Goal: Information Seeking & Learning: Learn about a topic

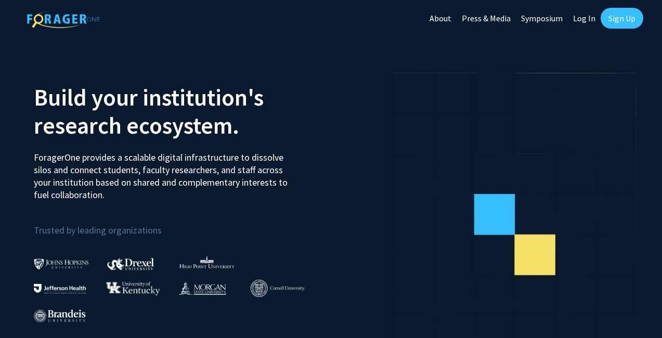
click at [633, 18] on link "Sign Up" at bounding box center [622, 18] width 43 height 21
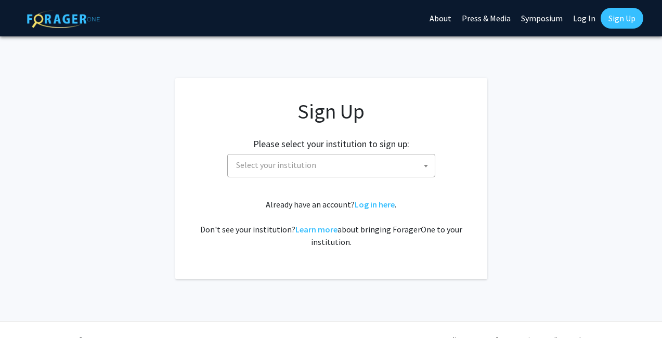
click at [362, 164] on span "Select your institution" at bounding box center [333, 164] width 203 height 21
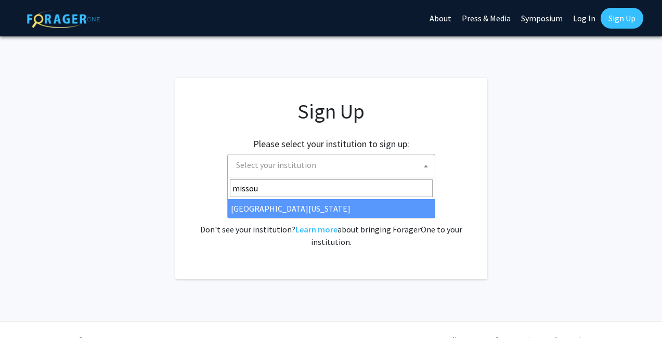
type input "missou"
select select "33"
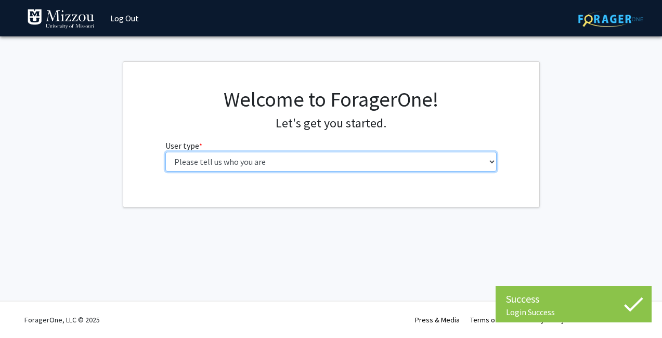
click at [233, 160] on select "Please tell us who you are Undergraduate Student Master's Student Doctoral Cand…" at bounding box center [330, 162] width 331 height 20
select select "1: undergrad"
click at [165, 152] on select "Please tell us who you are Undergraduate Student Master's Student Doctoral Cand…" at bounding box center [330, 162] width 331 height 20
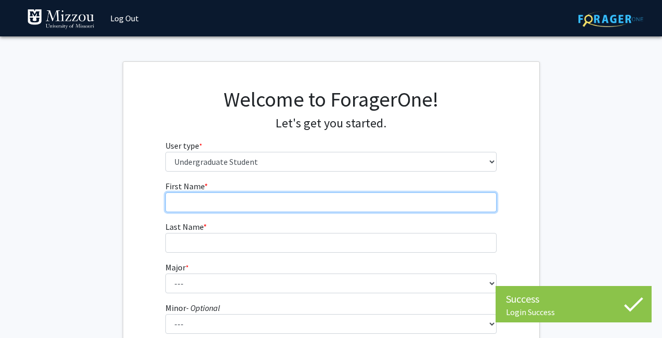
click at [251, 201] on input "First Name * required" at bounding box center [330, 202] width 331 height 20
type input "Maya"
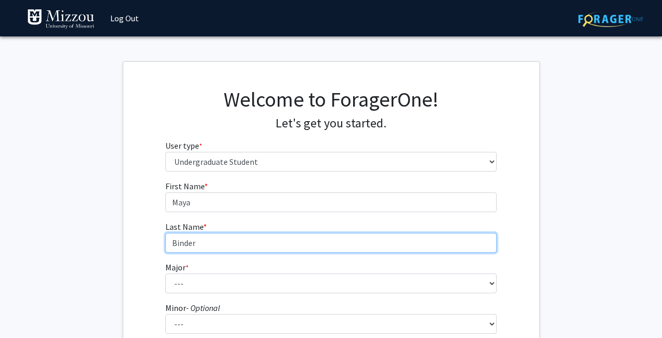
type input "Binder"
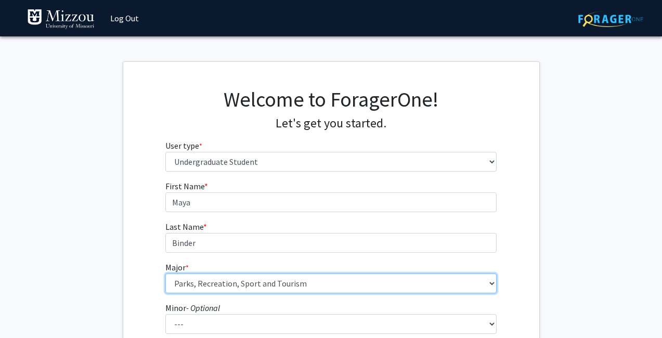
select select "134: 2627"
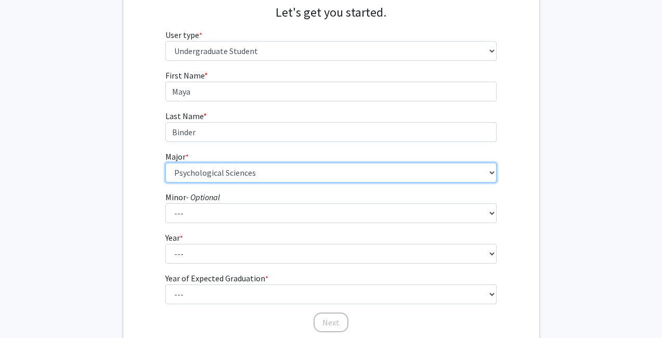
scroll to position [112, 0]
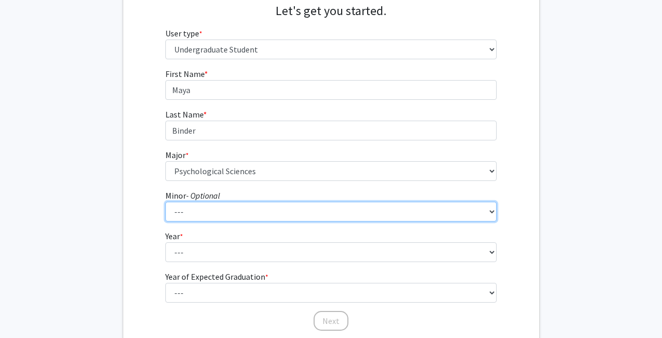
click at [309, 206] on select "--- Accountancy Aerospace Engineering Aerospace Studies Agribusiness Management…" at bounding box center [330, 212] width 331 height 20
select select "99: 2055"
click at [165, 202] on select "--- Accountancy Aerospace Engineering Aerospace Studies Agribusiness Management…" at bounding box center [330, 212] width 331 height 20
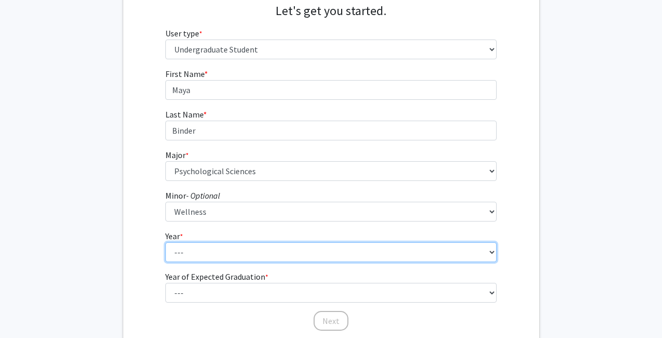
click at [226, 246] on select "--- First-year Sophomore Junior Senior Postbaccalaureate Certificate" at bounding box center [330, 252] width 331 height 20
select select "3: junior"
click at [165, 242] on select "--- First-year Sophomore Junior Senior Postbaccalaureate Certificate" at bounding box center [330, 252] width 331 height 20
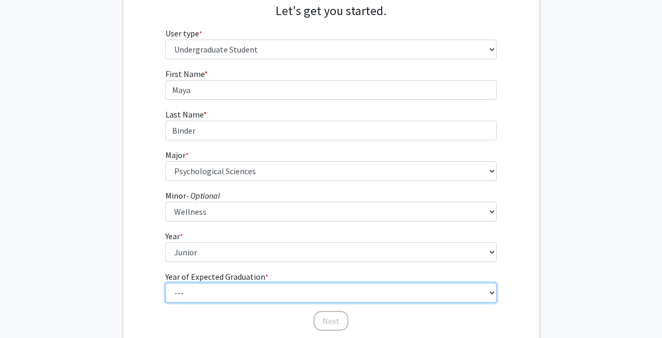
click at [226, 292] on select "--- 2025 2026 2027 2028 2029 2030 2031 2032 2033 2034" at bounding box center [330, 293] width 331 height 20
select select "2: 2026"
click at [165, 283] on select "--- 2025 2026 2027 2028 2029 2030 2031 2032 2033 2034" at bounding box center [330, 293] width 331 height 20
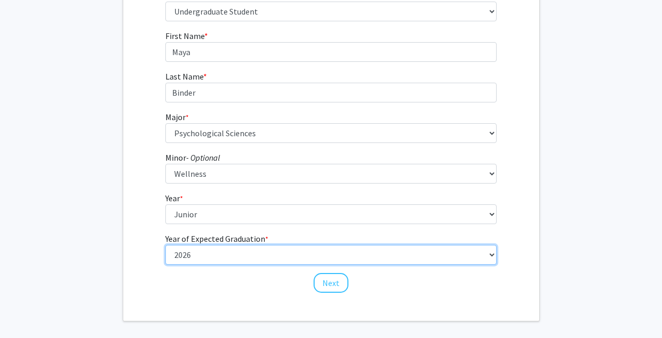
scroll to position [151, 0]
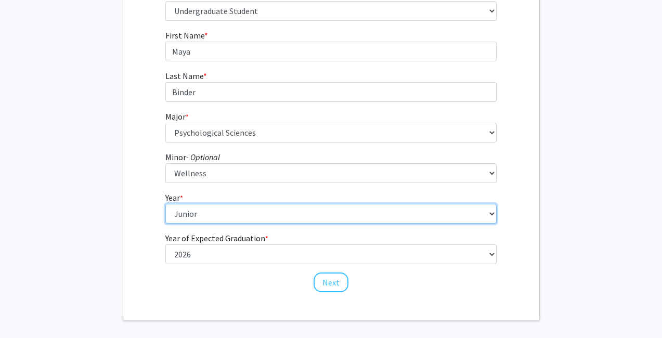
click at [307, 214] on select "--- First-year Sophomore Junior Senior Postbaccalaureate Certificate" at bounding box center [330, 214] width 331 height 20
select select "4: senior"
click at [165, 204] on select "--- First-year Sophomore Junior Senior Postbaccalaureate Certificate" at bounding box center [330, 214] width 331 height 20
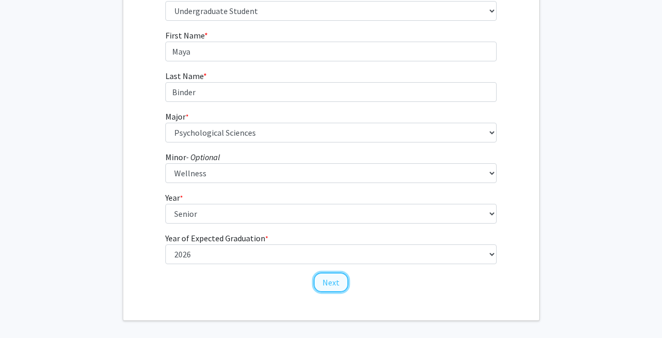
click at [322, 278] on button "Next" at bounding box center [331, 282] width 35 height 20
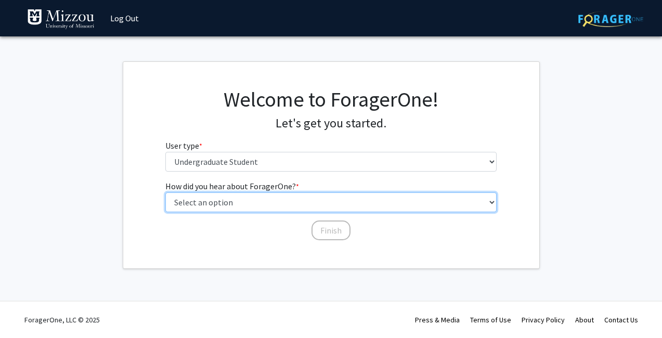
click at [305, 200] on select "Select an option Peer/student recommendation Faculty/staff recommendation Unive…" at bounding box center [330, 202] width 331 height 20
select select "2: faculty_recommendation"
click at [165, 192] on select "Select an option Peer/student recommendation Faculty/staff recommendation Unive…" at bounding box center [330, 202] width 331 height 20
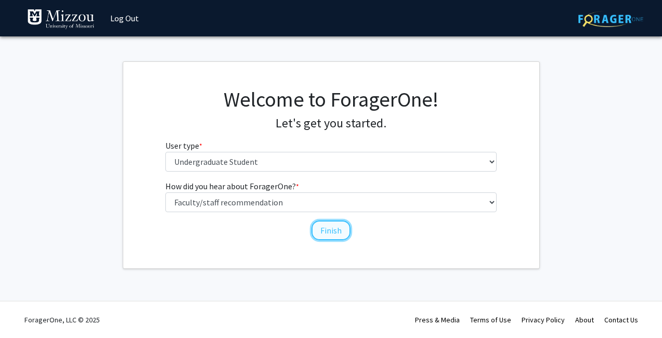
click at [319, 230] on button "Finish" at bounding box center [330, 230] width 39 height 20
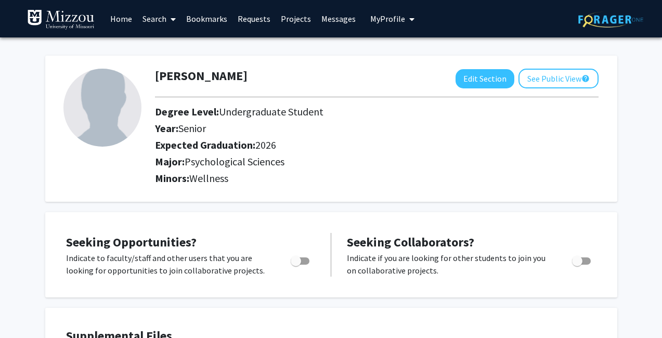
scroll to position [34, 0]
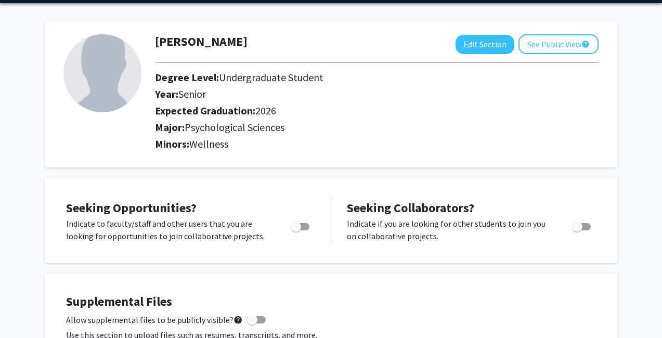
click at [295, 232] on div at bounding box center [301, 229] width 44 height 25
click at [299, 226] on span "Toggle" at bounding box center [296, 227] width 10 height 10
click at [296, 230] on input "Are you actively seeking opportunities?" at bounding box center [295, 230] width 1 height 1
checkbox input "true"
click at [583, 226] on span "Toggle" at bounding box center [581, 226] width 19 height 7
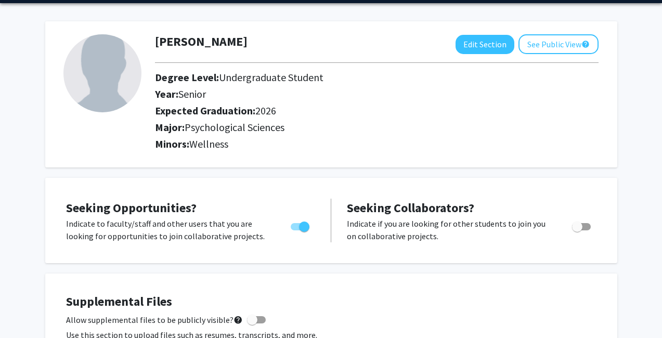
click at [577, 230] on input "Would you like to receive other student requests to work with you?" at bounding box center [577, 230] width 1 height 1
checkbox input "true"
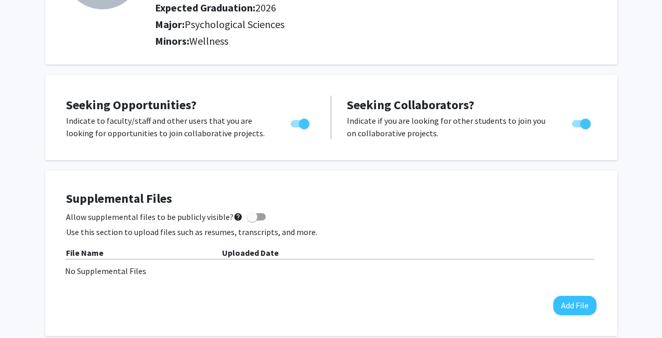
scroll to position [145, 0]
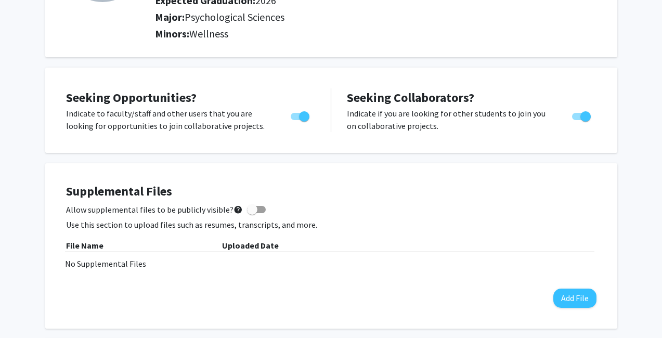
click at [247, 210] on span at bounding box center [252, 209] width 10 height 10
click at [252, 213] on input "Allow supplemental files to be publicly visible? help" at bounding box center [252, 213] width 1 height 1
checkbox input "true"
click at [582, 298] on button "Add File" at bounding box center [574, 298] width 43 height 19
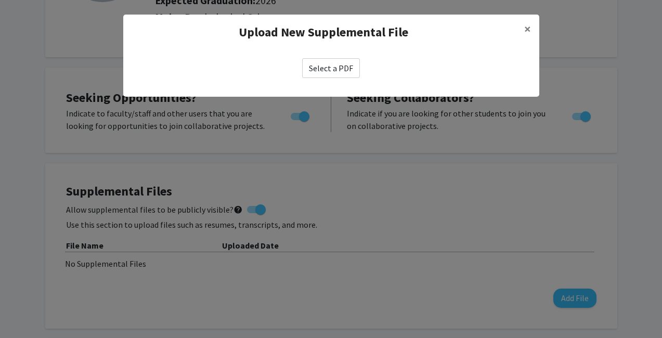
click at [315, 73] on label "Select a PDF" at bounding box center [331, 68] width 58 height 20
click at [0, 0] on input "Select a PDF" at bounding box center [0, 0] width 0 height 0
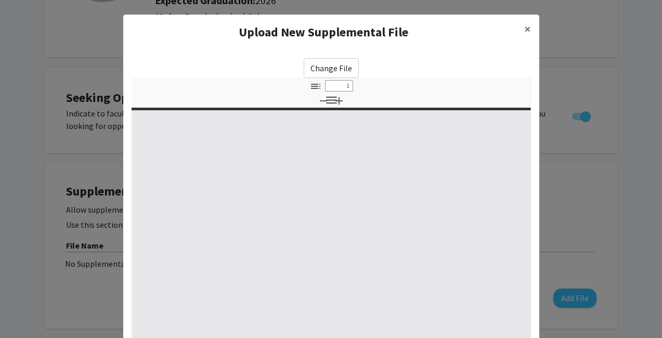
select select "custom"
type input "0"
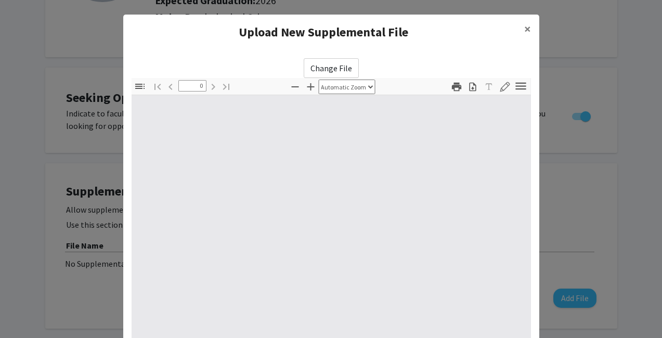
select select "custom"
type input "1"
select select "auto"
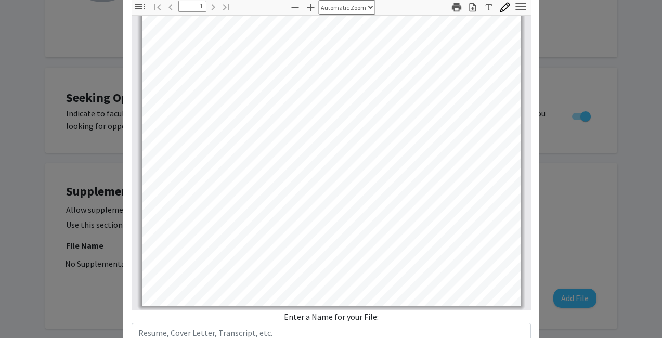
scroll to position [154, 0]
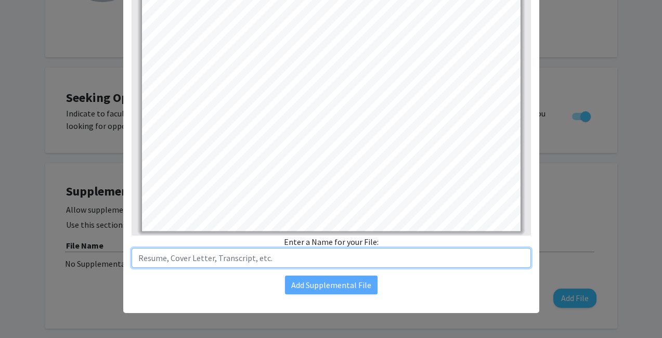
click at [319, 249] on input "text" at bounding box center [331, 258] width 399 height 20
type input "Resume"
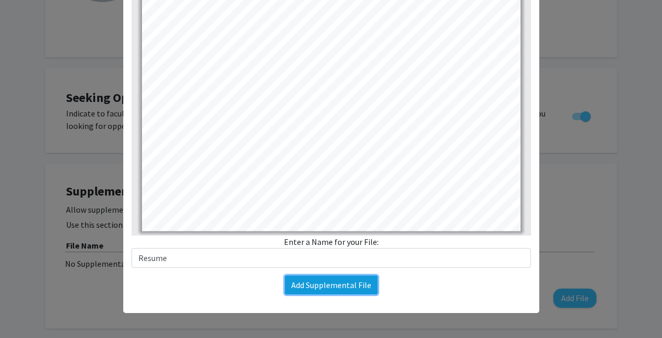
click at [362, 280] on button "Add Supplemental File" at bounding box center [331, 285] width 93 height 19
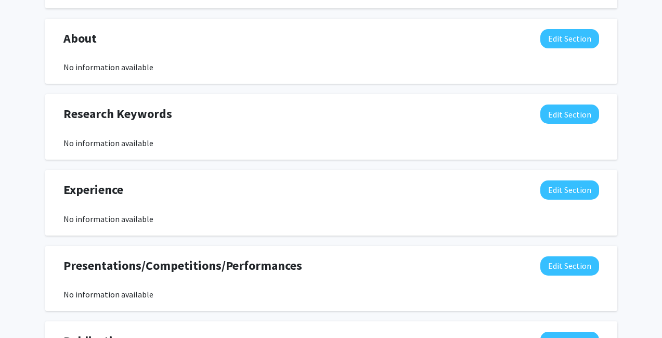
scroll to position [460, 0]
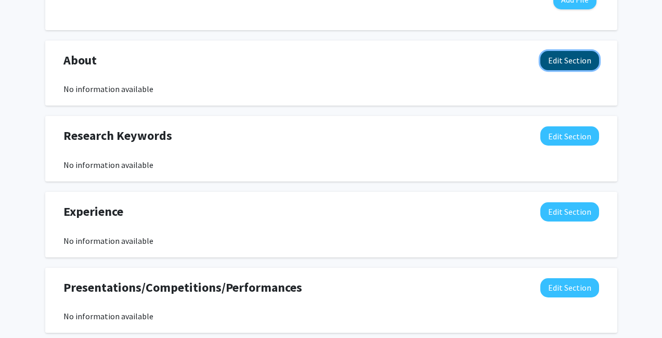
click at [580, 66] on button "Edit Section" at bounding box center [569, 60] width 59 height 19
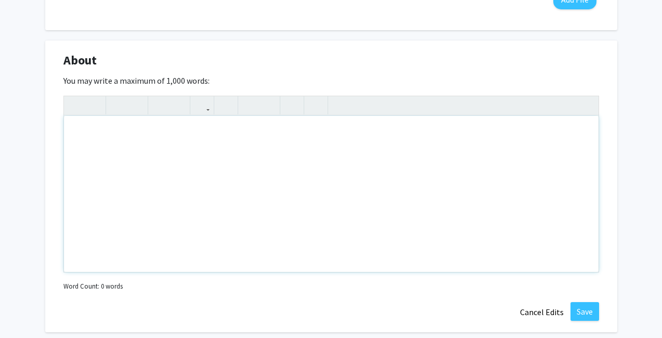
click at [388, 167] on div "Note to users with screen readers: Please deactivate our accessibility plugin f…" at bounding box center [331, 194] width 535 height 156
paste div "Note to users with screen readers: Please deactivate our accessibility plugin f…"
type textarea "<p>Hello! My name is [PERSON_NAME], and I am currently a student at the [GEOGRA…"
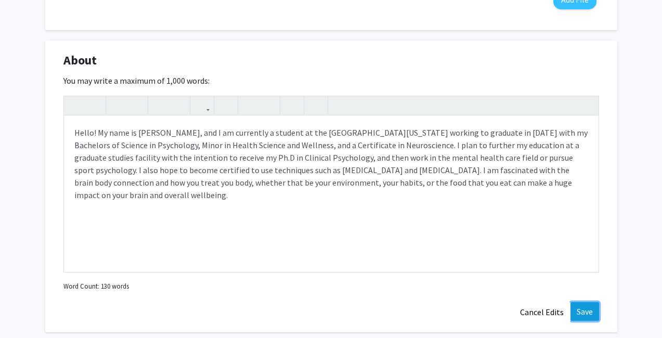
click at [589, 317] on button "Save" at bounding box center [584, 311] width 29 height 19
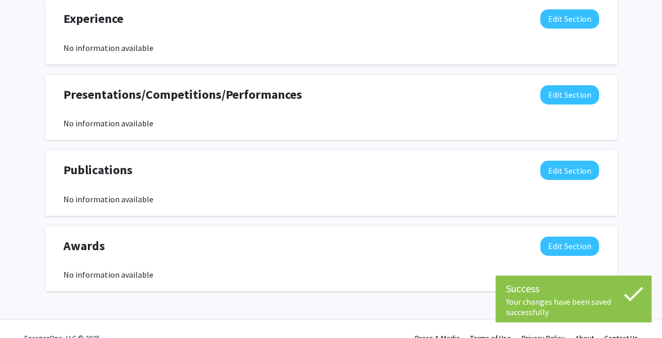
scroll to position [727, 0]
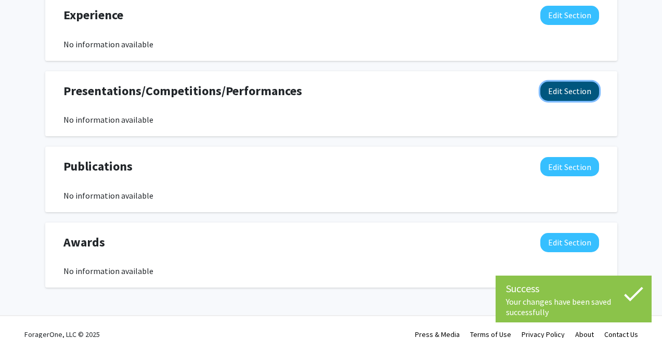
click at [568, 84] on button "Edit Section" at bounding box center [569, 91] width 59 height 19
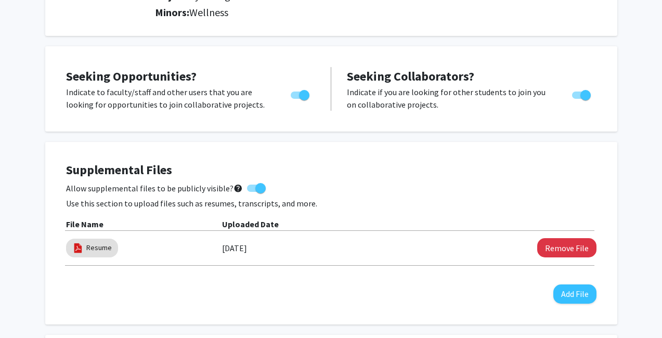
scroll to position [180, 0]
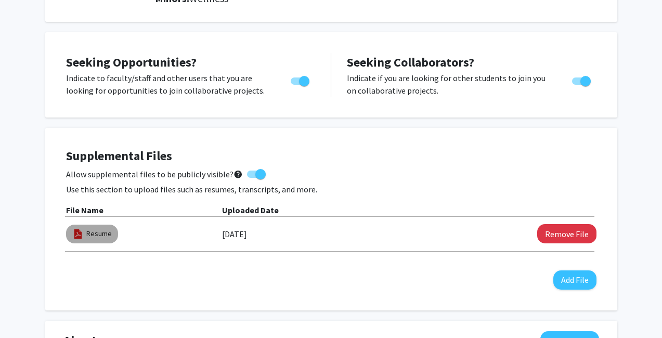
click at [84, 234] on mat-chip "Resume" at bounding box center [92, 234] width 52 height 19
click at [101, 233] on link "Resume" at bounding box center [98, 233] width 25 height 11
select select "custom"
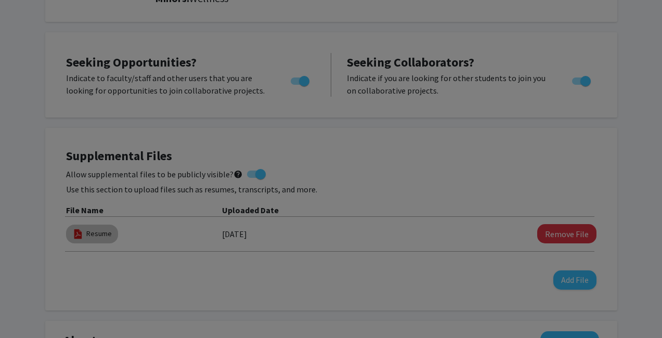
type input "0"
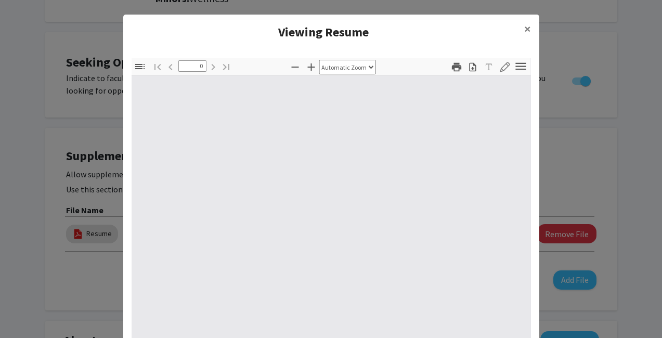
select select "custom"
type input "1"
select select "auto"
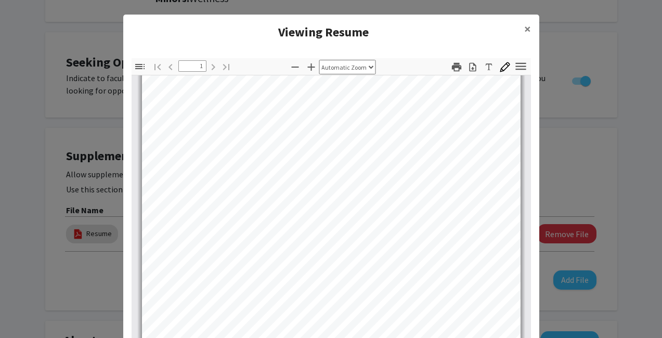
scroll to position [151, 0]
click at [528, 26] on span "×" at bounding box center [527, 29] width 7 height 16
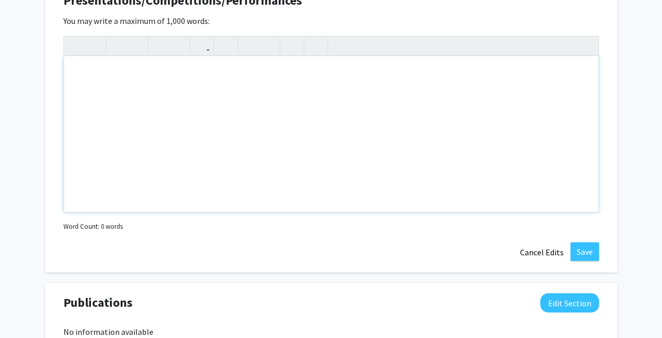
scroll to position [815, 0]
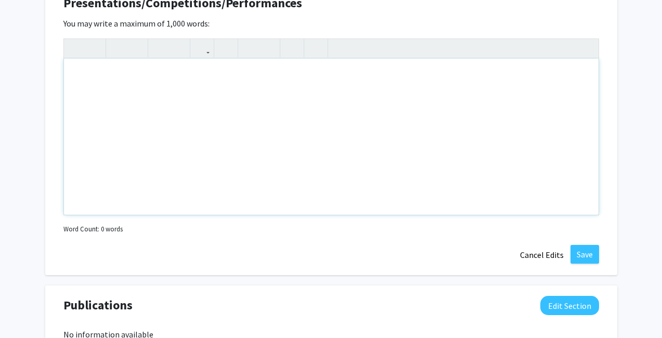
click at [304, 100] on div "Note to users with screen readers: Please deactivate our accessibility plugin f…" at bounding box center [331, 137] width 535 height 156
type textarea "Presented a study in the KC Stem Alliance"
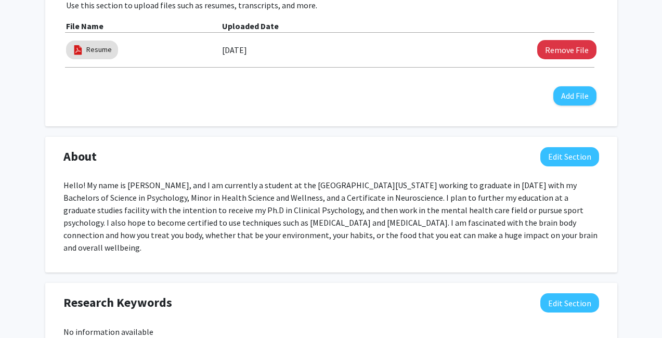
scroll to position [338, 0]
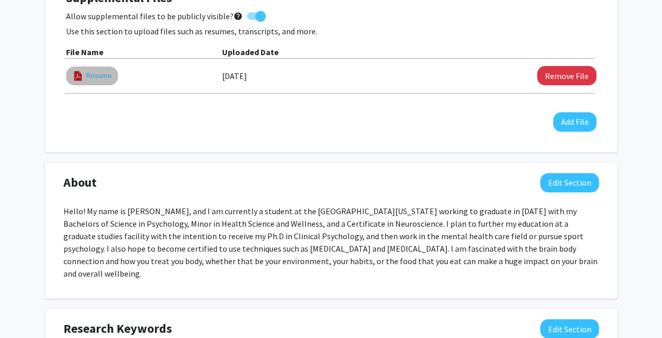
click at [95, 71] on link "Resume" at bounding box center [98, 75] width 25 height 11
select select "custom"
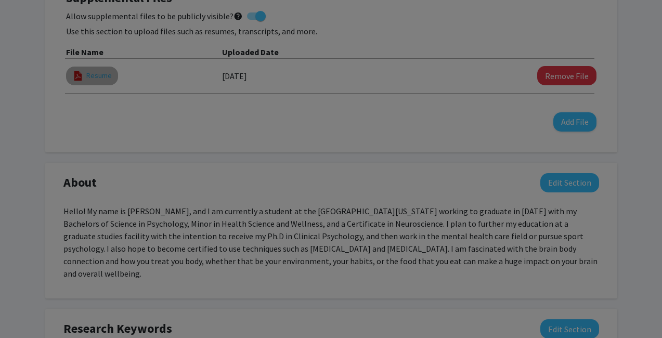
type input "0"
select select "custom"
type input "1"
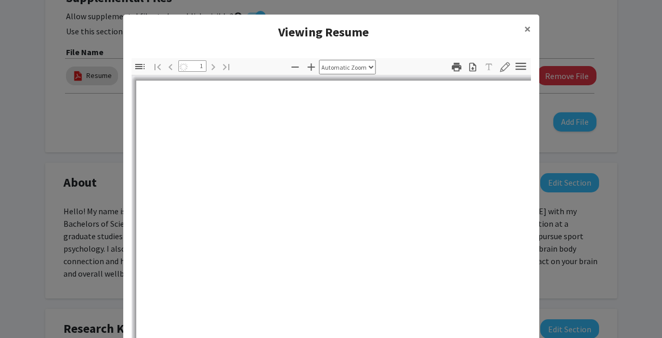
select select "auto"
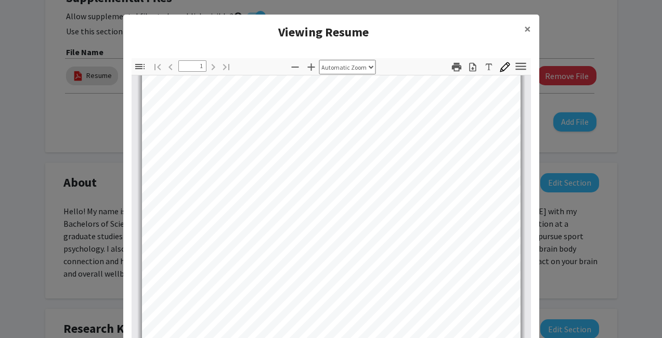
scroll to position [205, 0]
click at [527, 29] on span "×" at bounding box center [527, 29] width 7 height 16
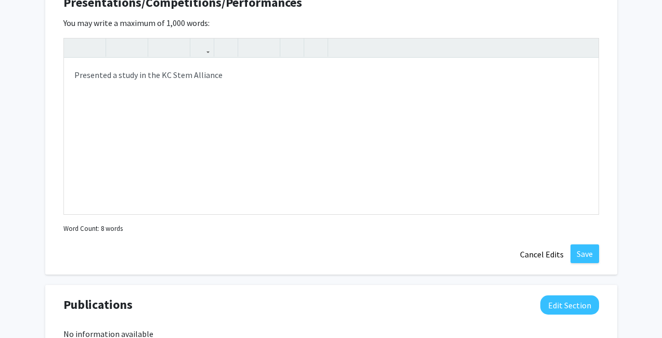
scroll to position [803, 0]
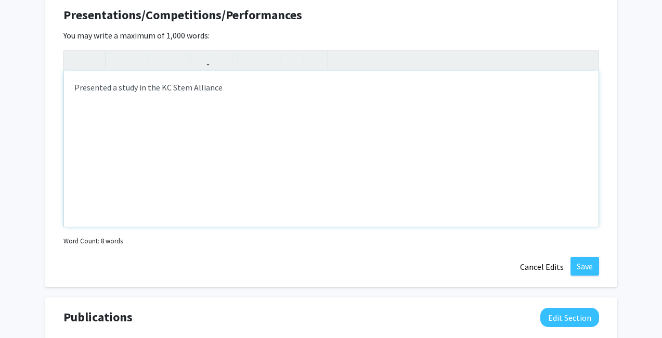
click at [349, 103] on div "Presented a study in the KC Stem Alliance" at bounding box center [331, 149] width 535 height 156
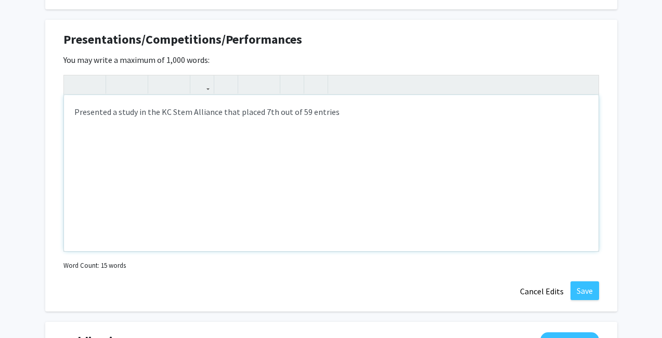
scroll to position [770, 0]
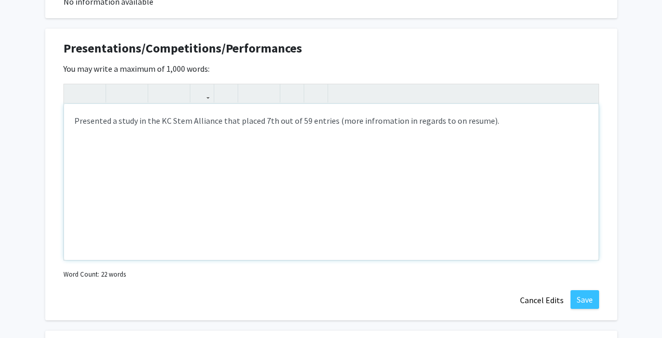
type textarea "Presented a study in the KC Stem Alliance that placed 7th out of 59 entries (mo…"
click at [388, 109] on div "Presented a study in the KC Stem Alliance that placed 7th out of 59 entries (mo…" at bounding box center [331, 182] width 535 height 156
click at [579, 290] on button "Save" at bounding box center [584, 299] width 29 height 19
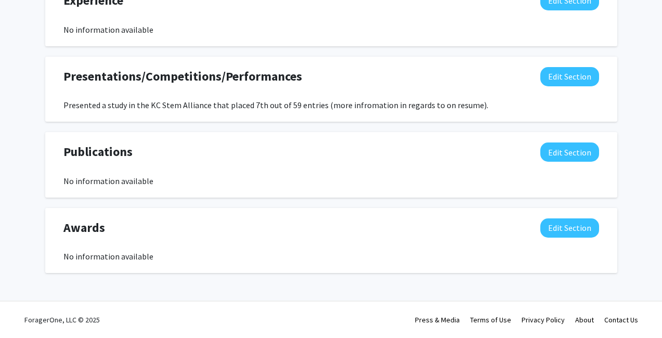
scroll to position [730, 0]
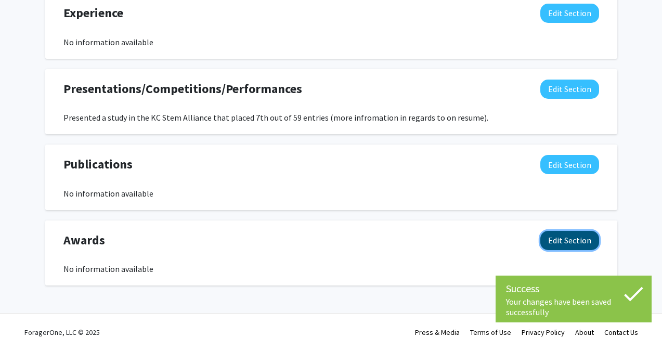
click at [565, 236] on button "Edit Section" at bounding box center [569, 240] width 59 height 19
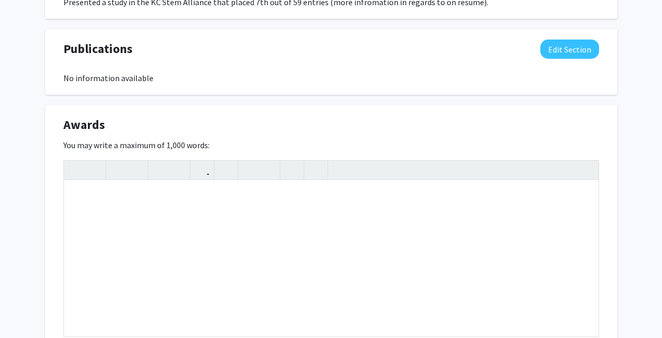
scroll to position [847, 0]
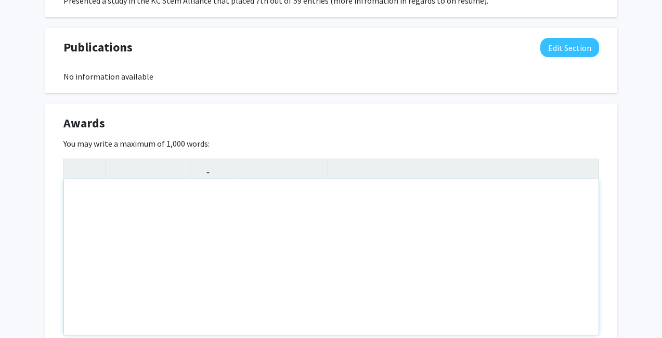
click at [154, 203] on div "Note to users with screen readers: Please deactivate our accessibility plugin f…" at bounding box center [331, 257] width 535 height 156
type textarea "Certification in Neuroscience - [GEOGRAPHIC_DATA][US_STATE] - Columbia&nbsp;"
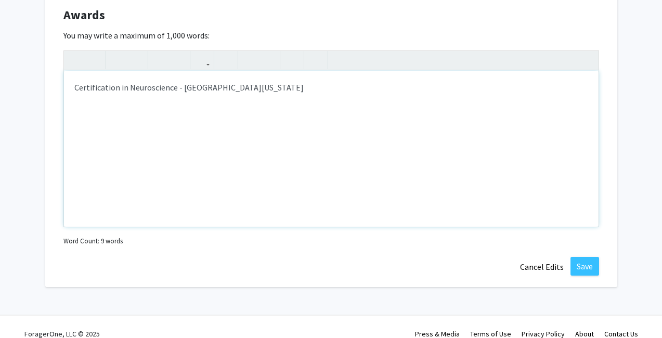
scroll to position [956, 0]
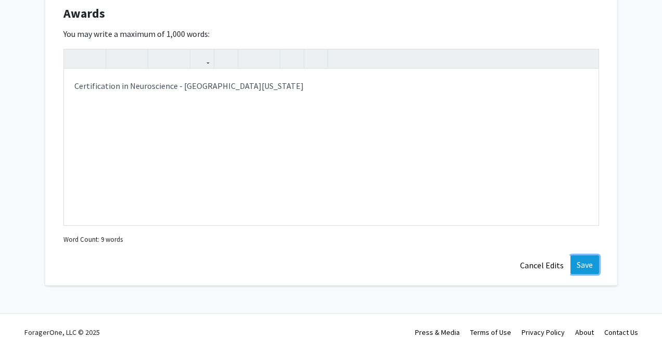
click at [586, 255] on button "Save" at bounding box center [584, 264] width 29 height 19
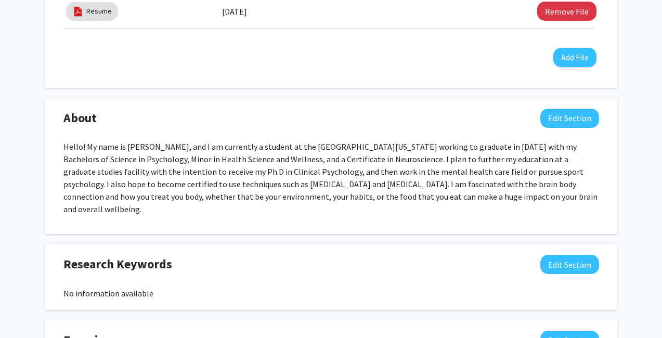
scroll to position [402, 0]
click at [563, 264] on div "Research Keywords Edit Section" at bounding box center [331, 267] width 551 height 24
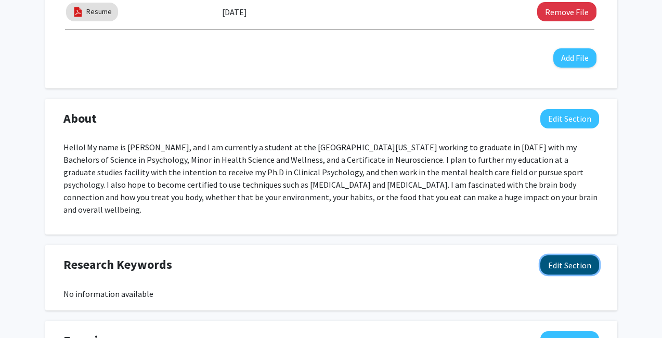
click at [563, 255] on button "Edit Section" at bounding box center [569, 264] width 59 height 19
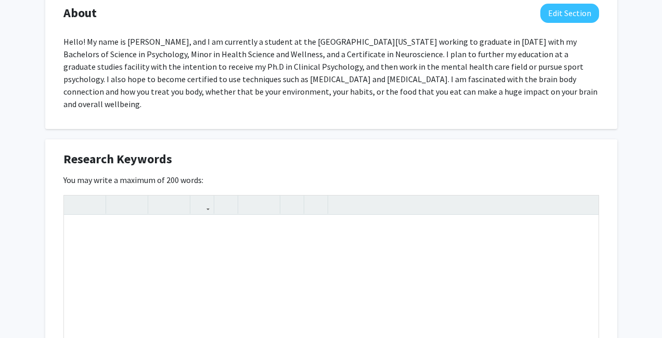
scroll to position [511, 0]
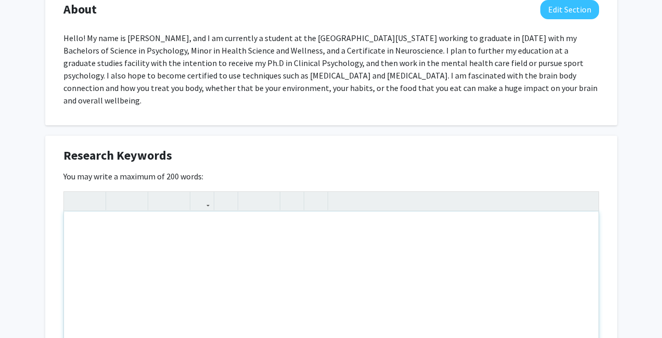
click at [340, 235] on div "Note to users with screen readers: Please deactivate our accessibility plugin f…" at bounding box center [331, 290] width 535 height 156
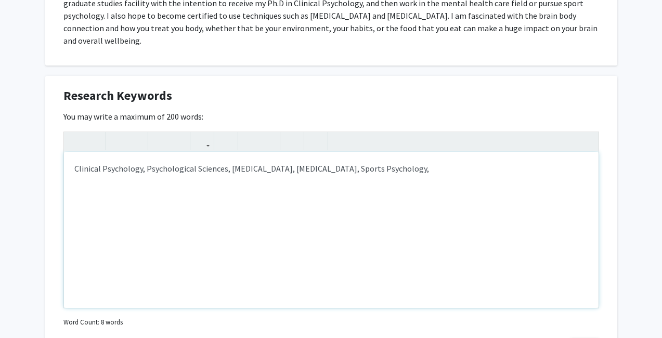
scroll to position [573, 0]
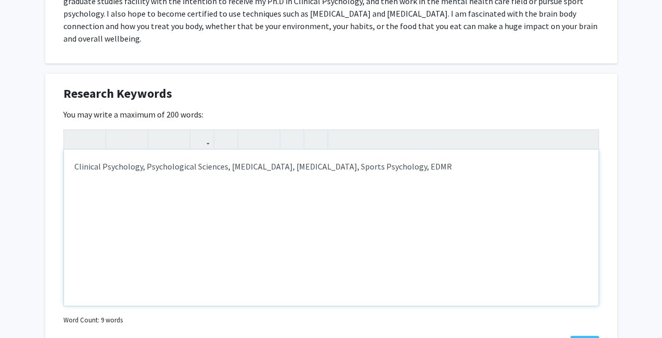
type textarea "Clinical Psychology, Psychological Sciences, [MEDICAL_DATA], [MEDICAL_DATA], Sp…"
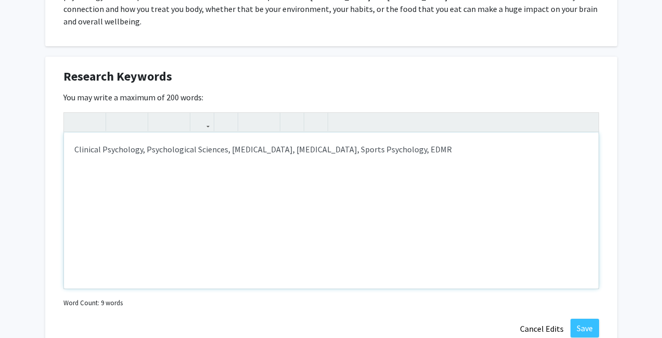
scroll to position [592, 0]
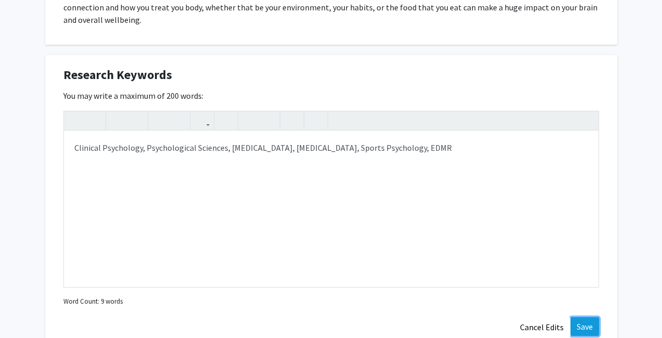
click at [578, 321] on button "Save" at bounding box center [584, 326] width 29 height 19
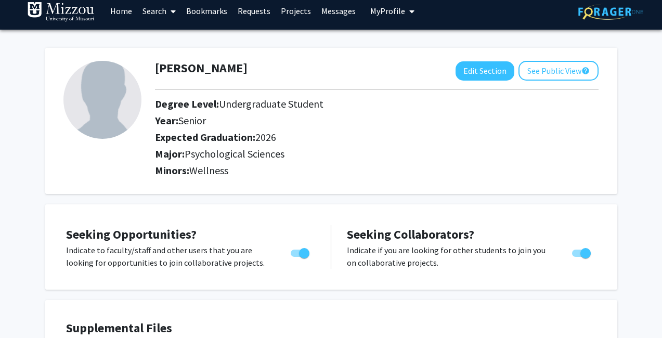
scroll to position [0, 0]
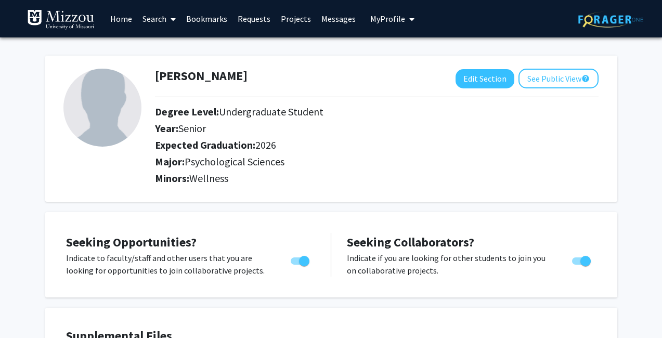
click at [114, 101] on img at bounding box center [102, 108] width 78 height 78
click at [480, 76] on button "Edit Section" at bounding box center [485, 78] width 59 height 19
select select "senior"
select select "2026"
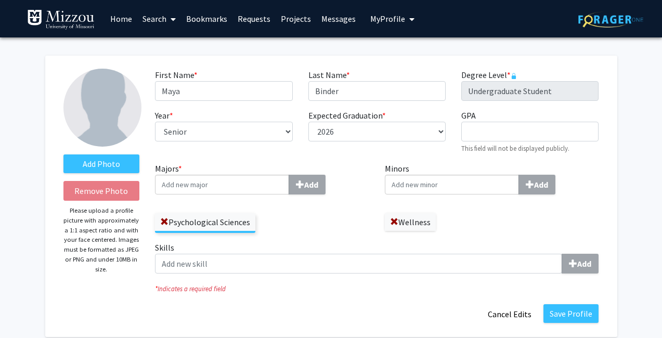
click at [188, 186] on input "Majors * Add" at bounding box center [222, 185] width 134 height 20
click at [112, 163] on label "Add Photo" at bounding box center [101, 163] width 76 height 19
click at [0, 0] on input "Add Photo" at bounding box center [0, 0] width 0 height 0
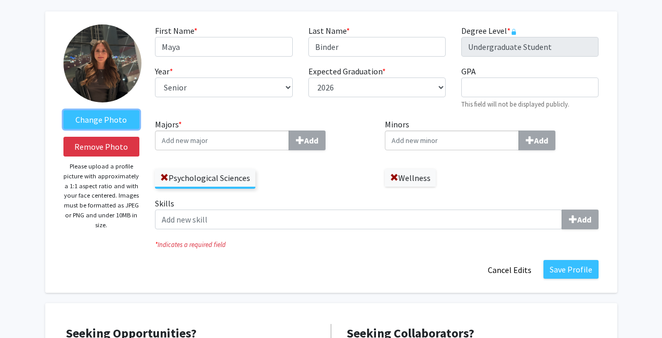
scroll to position [56, 0]
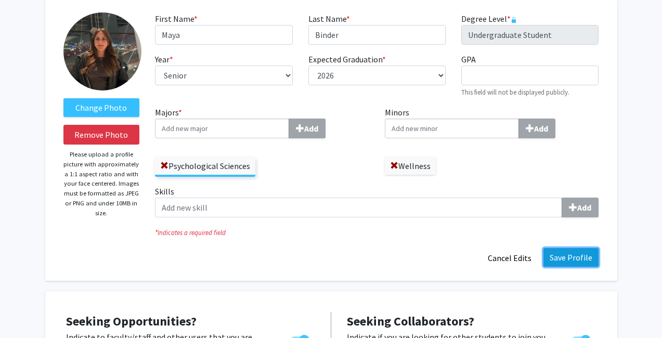
click at [551, 256] on button "Save Profile" at bounding box center [570, 257] width 55 height 19
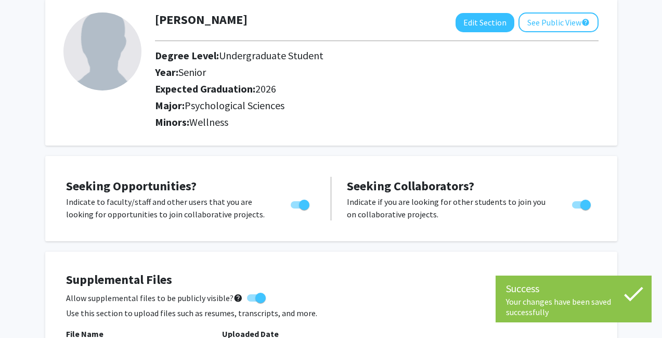
scroll to position [0, 0]
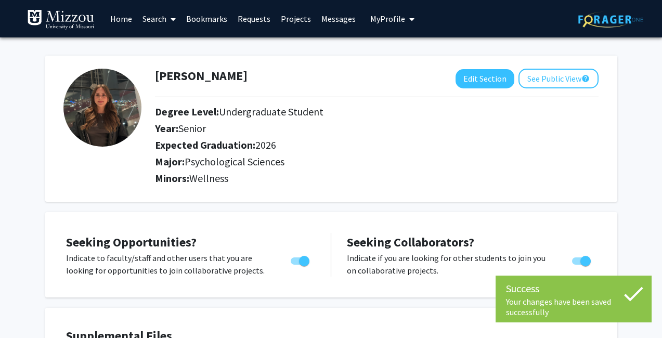
click at [162, 23] on link "Search" at bounding box center [159, 19] width 44 height 36
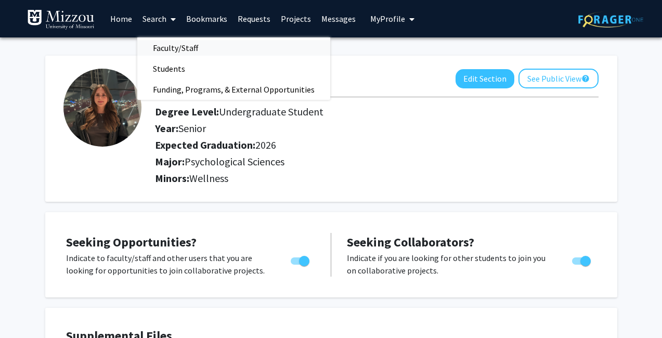
click at [176, 44] on span "Faculty/Staff" at bounding box center [175, 47] width 76 height 21
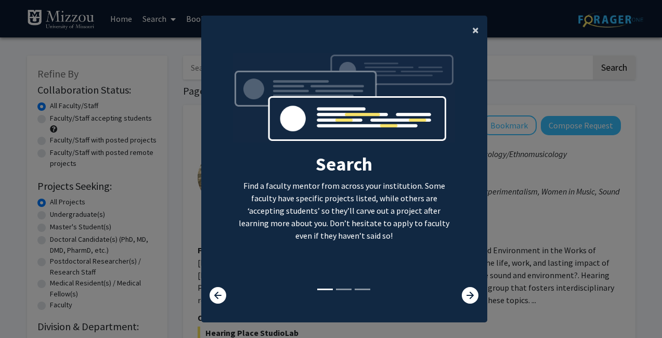
click at [472, 34] on span "×" at bounding box center [475, 30] width 7 height 16
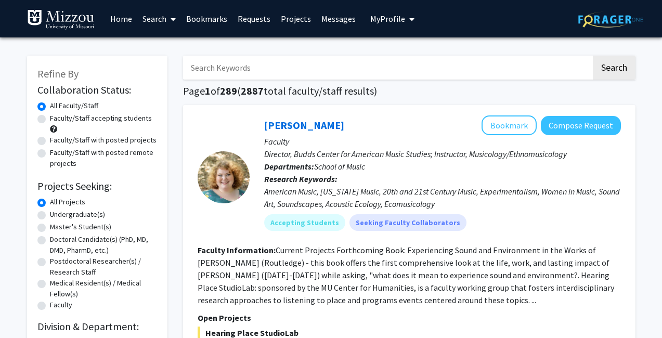
click at [343, 64] on input "Search Keywords" at bounding box center [387, 68] width 408 height 24
type input "psychology"
click at [593, 56] on button "Search" at bounding box center [614, 68] width 43 height 24
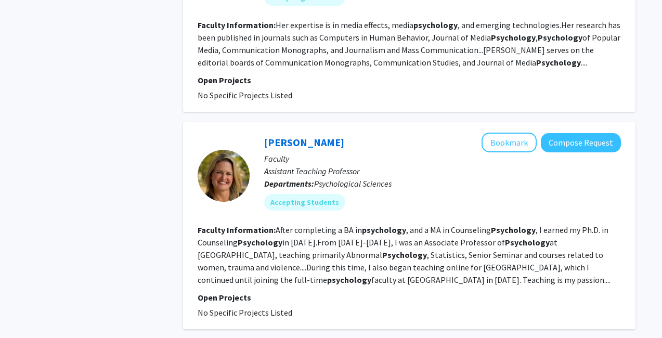
scroll to position [1278, 0]
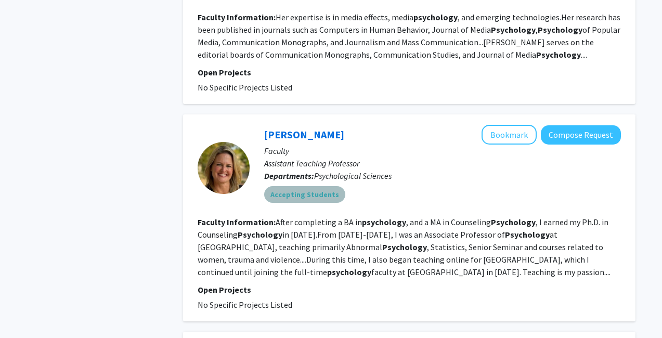
click at [315, 186] on mat-chip "Accepting Students" at bounding box center [304, 194] width 81 height 17
click at [308, 128] on link "[PERSON_NAME]" at bounding box center [304, 134] width 80 height 13
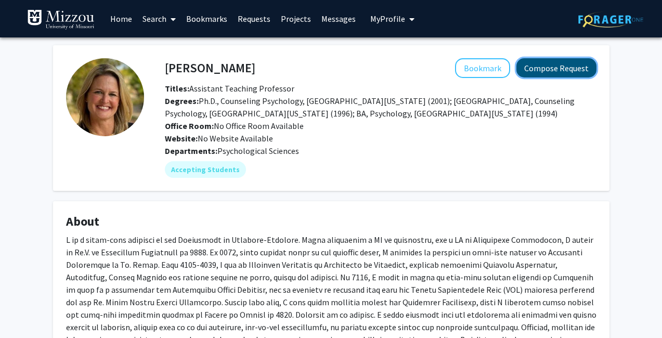
click at [535, 68] on button "Compose Request" at bounding box center [556, 67] width 80 height 19
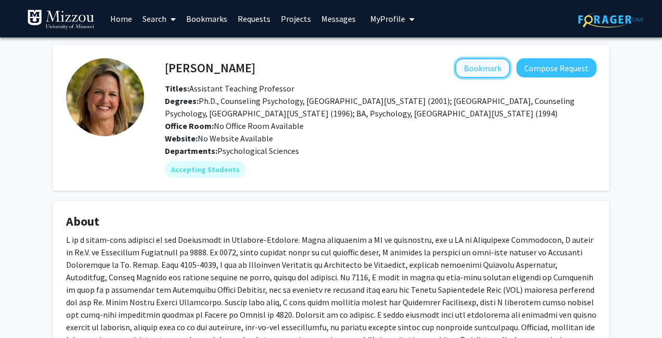
click at [466, 64] on button "Bookmark" at bounding box center [482, 68] width 55 height 20
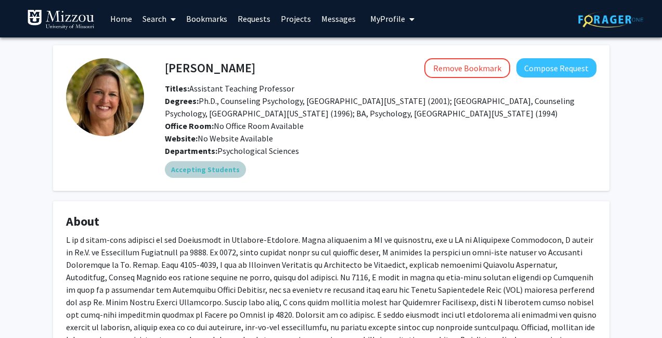
click at [166, 170] on mat-chip "Accepting Students" at bounding box center [205, 169] width 81 height 17
click at [183, 173] on mat-chip "Accepting Students" at bounding box center [205, 169] width 81 height 17
click at [183, 197] on div "[PERSON_NAME] Remove Bookmark Compose Request Titles: Assistant Teaching Profes…" at bounding box center [331, 306] width 572 height 523
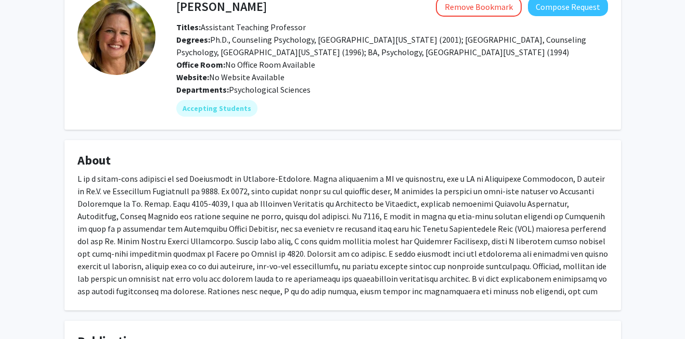
scroll to position [61, 0]
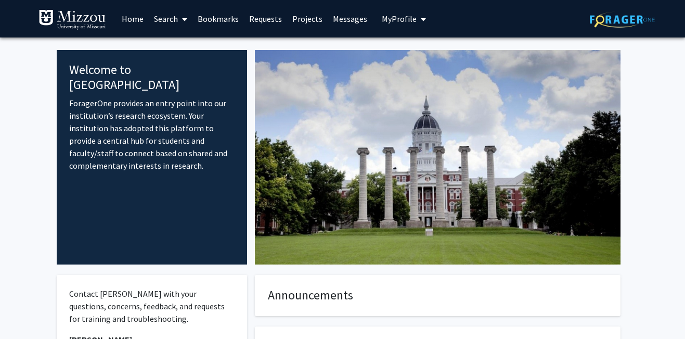
click at [164, 20] on link "Search" at bounding box center [171, 19] width 44 height 36
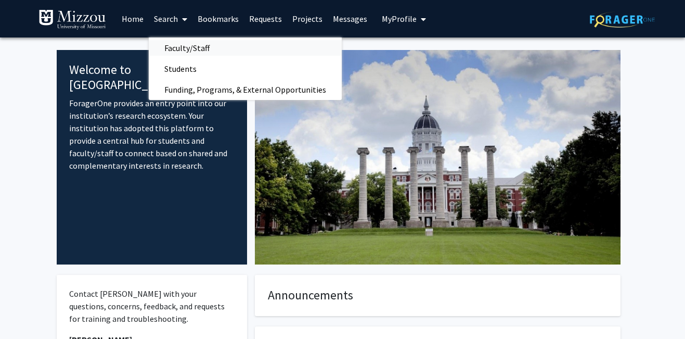
click at [224, 51] on link "Faculty/Staff" at bounding box center [245, 48] width 193 height 16
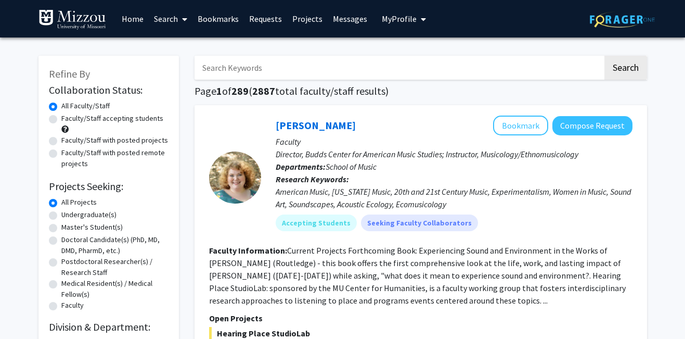
click at [259, 70] on input "Search Keywords" at bounding box center [398, 68] width 408 height 24
click at [604, 56] on button "Search" at bounding box center [625, 68] width 43 height 24
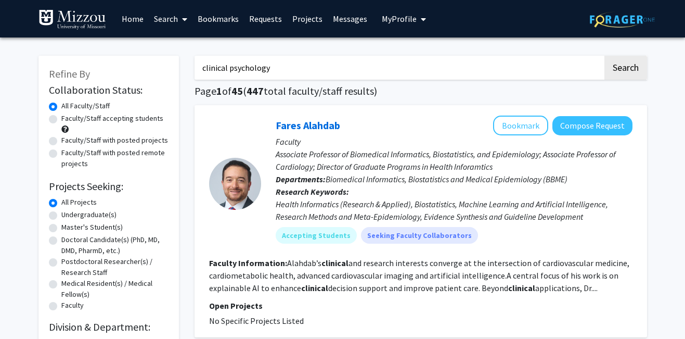
type input "clinical psychology"
click at [604, 56] on button "Search" at bounding box center [625, 68] width 43 height 24
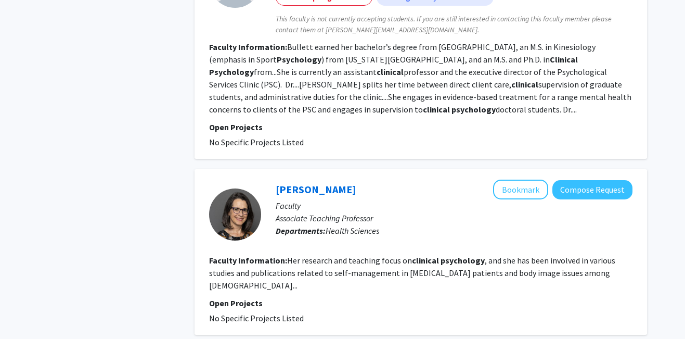
scroll to position [903, 0]
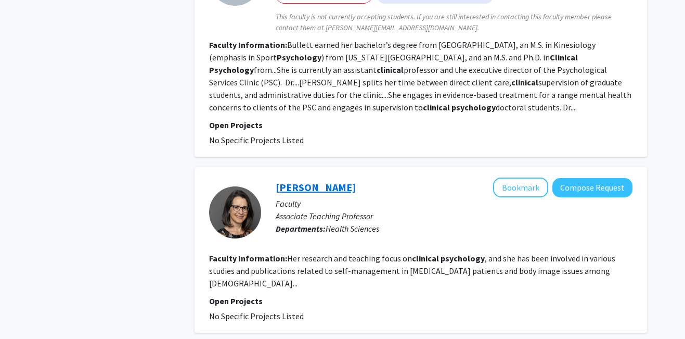
click at [341, 180] on link "Kristin Flynn Peters" at bounding box center [316, 186] width 80 height 13
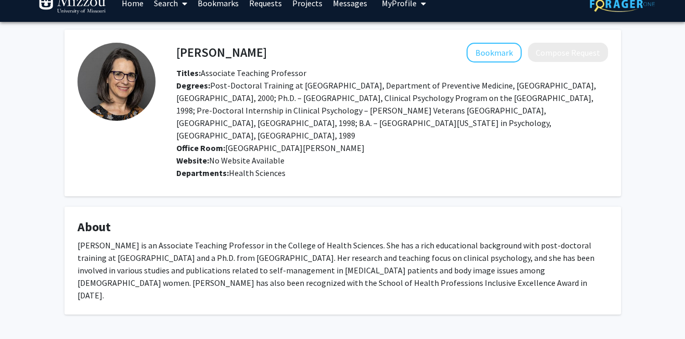
scroll to position [31, 0]
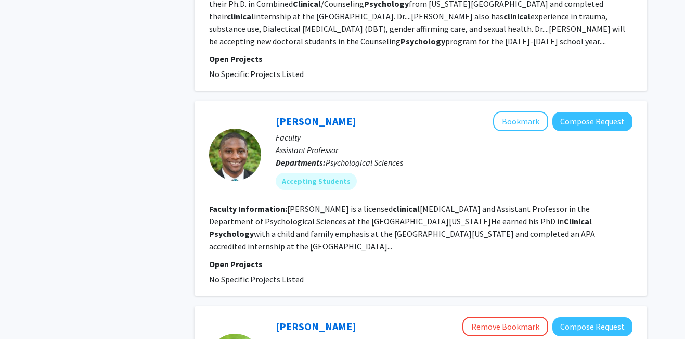
scroll to position [1736, 0]
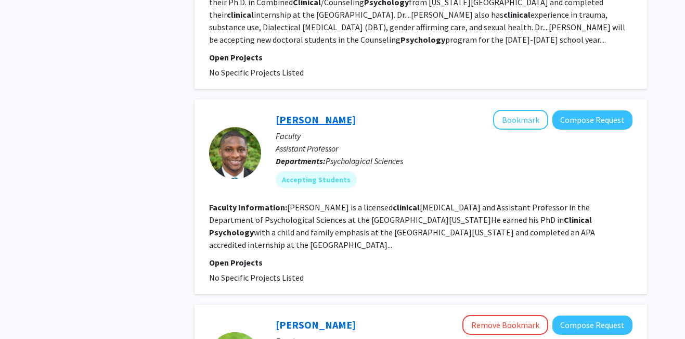
click at [305, 113] on link "Donte Bernard" at bounding box center [316, 119] width 80 height 13
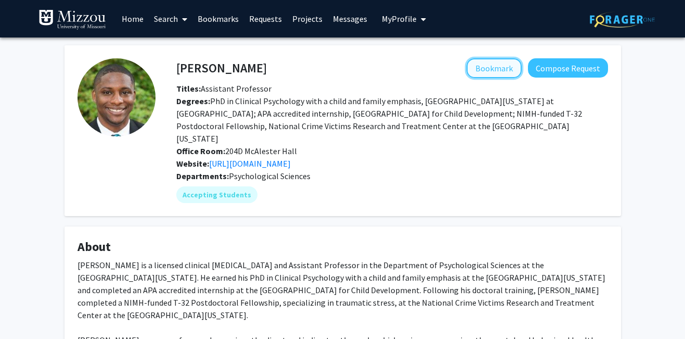
click at [488, 71] on button "Bookmark" at bounding box center [493, 68] width 55 height 20
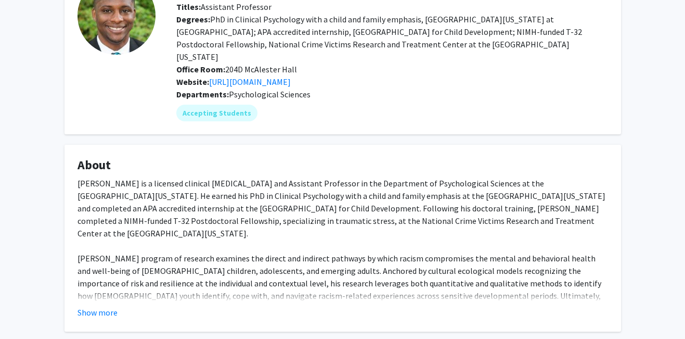
scroll to position [85, 0]
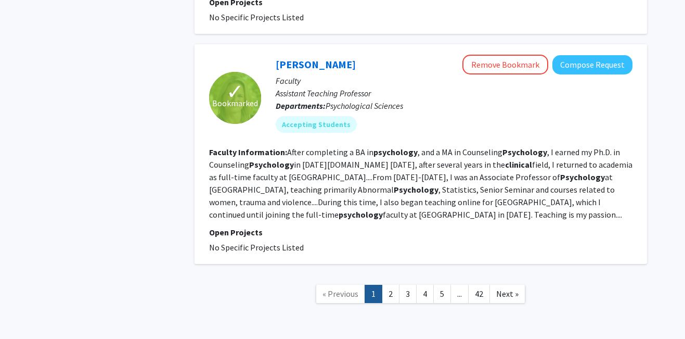
scroll to position [1999, 0]
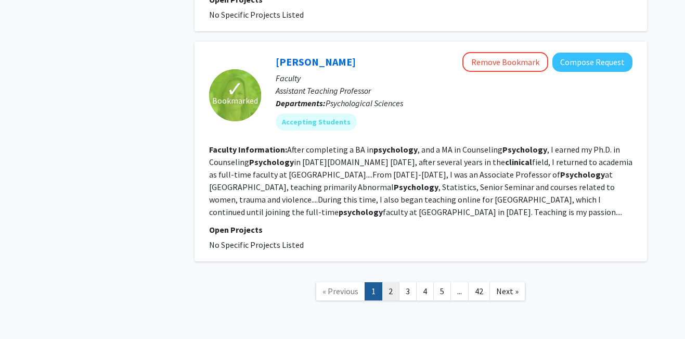
click at [390, 282] on link "2" at bounding box center [391, 291] width 18 height 18
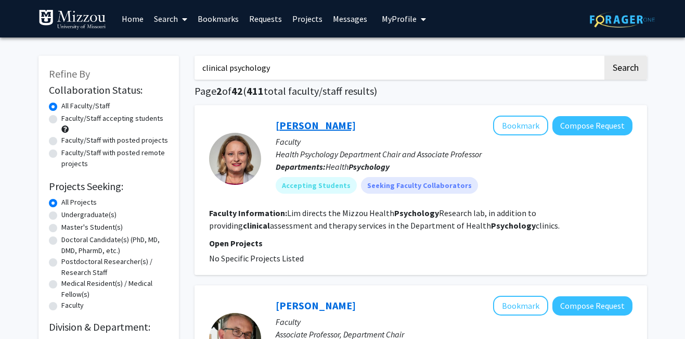
click at [295, 129] on link "Crystal Lim" at bounding box center [316, 125] width 80 height 13
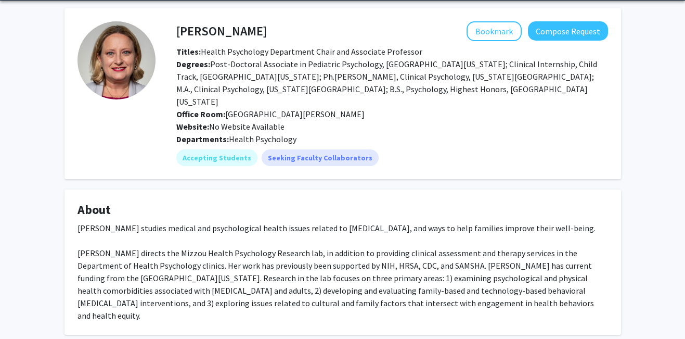
scroll to position [39, 0]
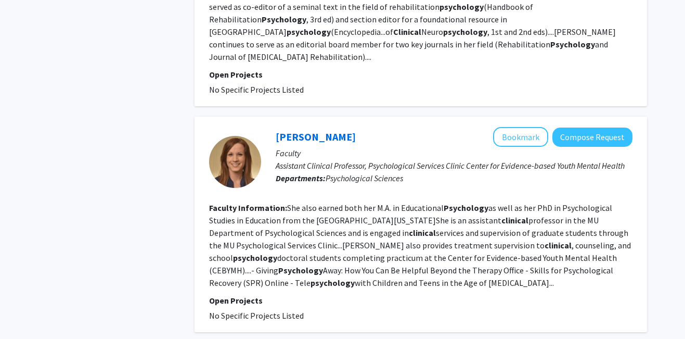
scroll to position [652, 0]
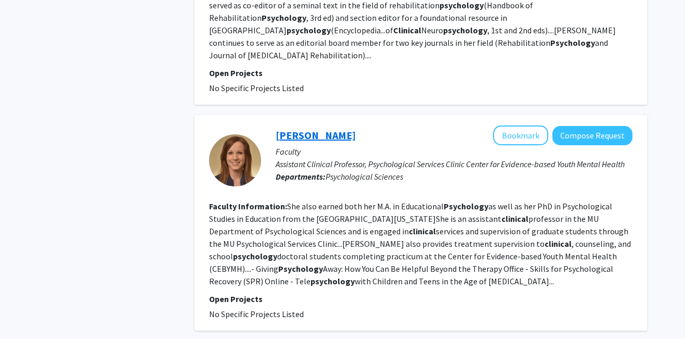
click at [300, 128] on link "Jenna Strawhun" at bounding box center [316, 134] width 80 height 13
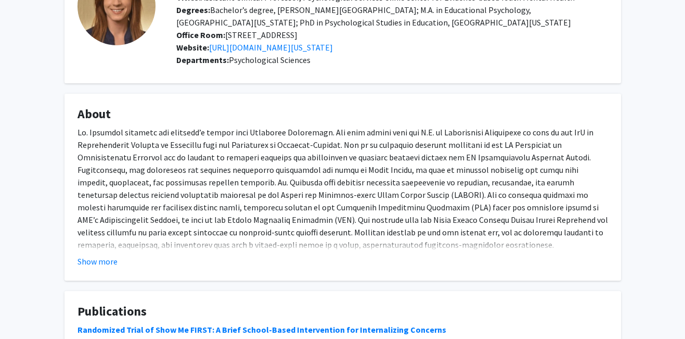
scroll to position [93, 0]
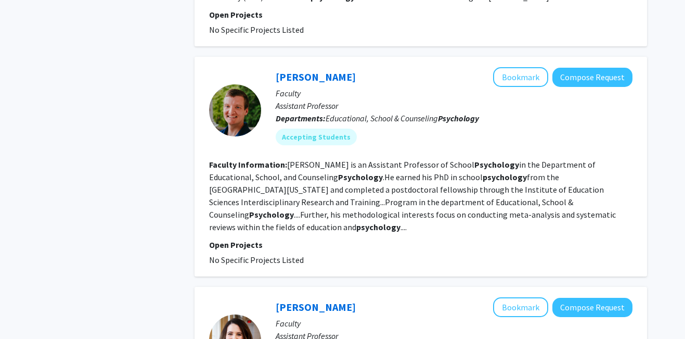
scroll to position [937, 0]
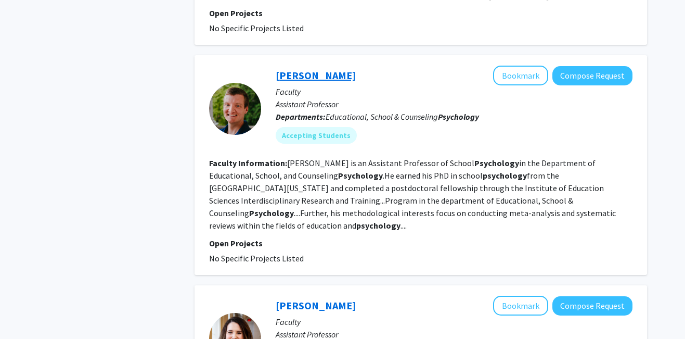
click at [301, 69] on link "[PERSON_NAME]" at bounding box center [316, 75] width 80 height 13
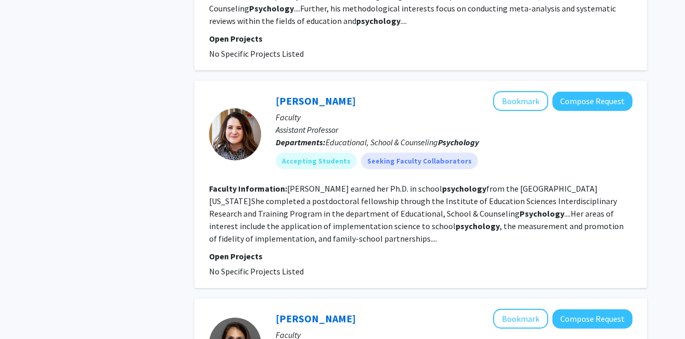
scroll to position [1142, 0]
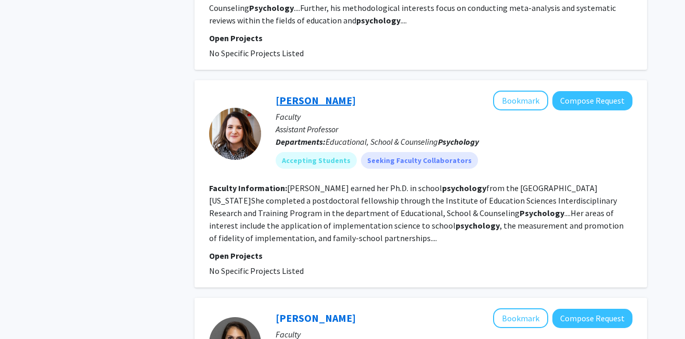
click at [318, 94] on link "[PERSON_NAME]" at bounding box center [316, 100] width 80 height 13
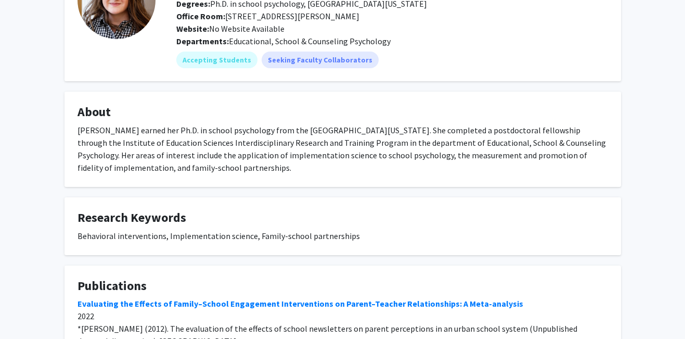
scroll to position [98, 0]
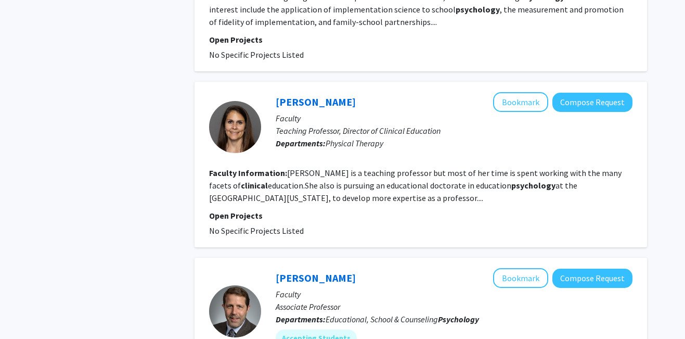
scroll to position [1359, 0]
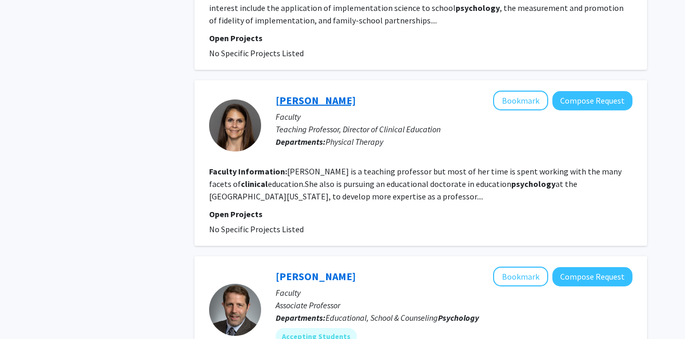
click at [314, 94] on link "Kelly Stephens" at bounding box center [316, 100] width 80 height 13
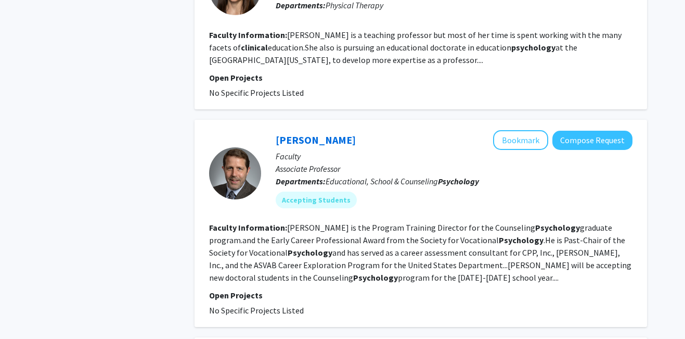
scroll to position [1496, 0]
click at [281, 133] on link "[PERSON_NAME]" at bounding box center [316, 139] width 80 height 13
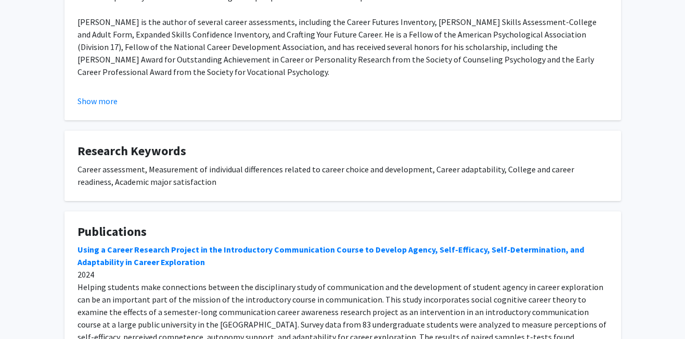
scroll to position [258, 0]
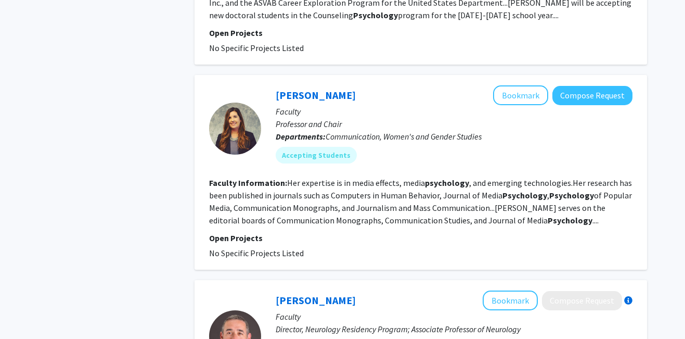
scroll to position [2001, 0]
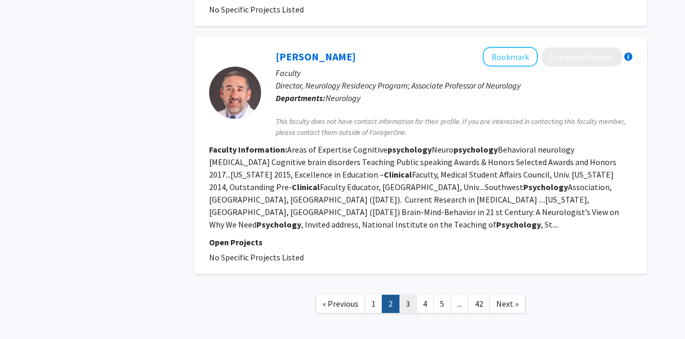
click at [414, 294] on link "3" at bounding box center [408, 303] width 18 height 18
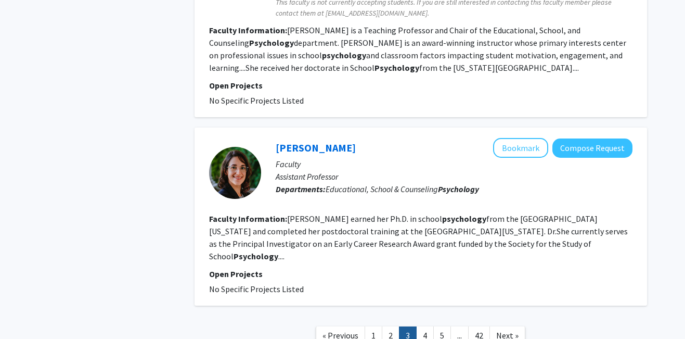
scroll to position [1868, 0]
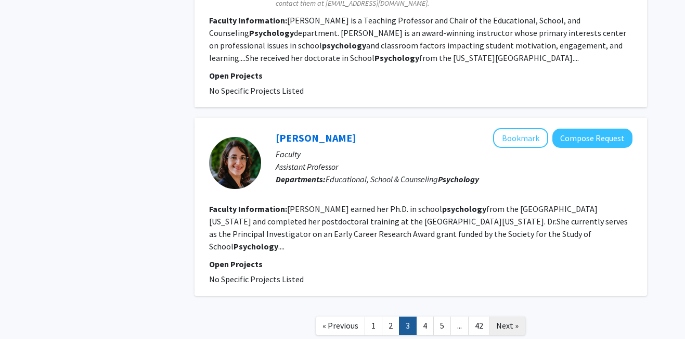
click at [505, 320] on span "Next »" at bounding box center [507, 325] width 22 height 10
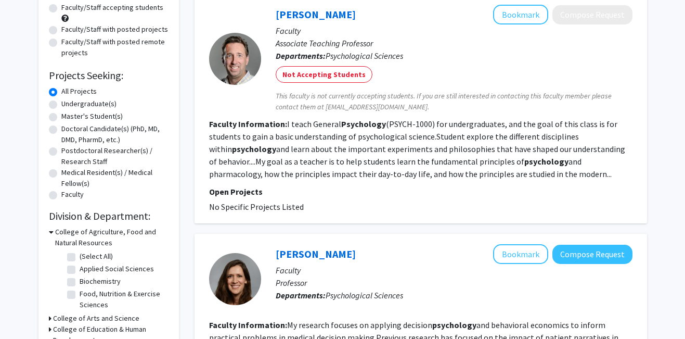
scroll to position [112, 0]
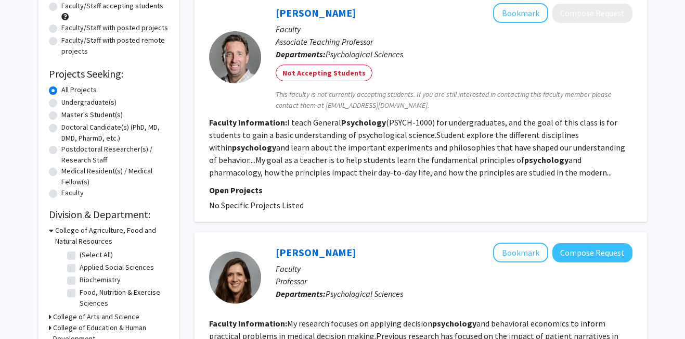
click at [61, 102] on label "Undergraduate(s)" at bounding box center [88, 102] width 55 height 11
click at [61, 102] on input "Undergraduate(s)" at bounding box center [64, 100] width 7 height 7
radio input "true"
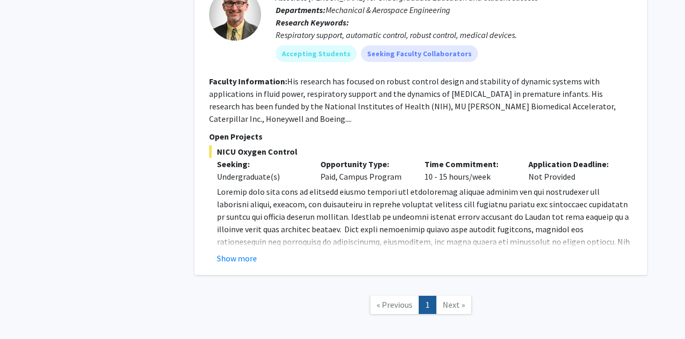
scroll to position [548, 0]
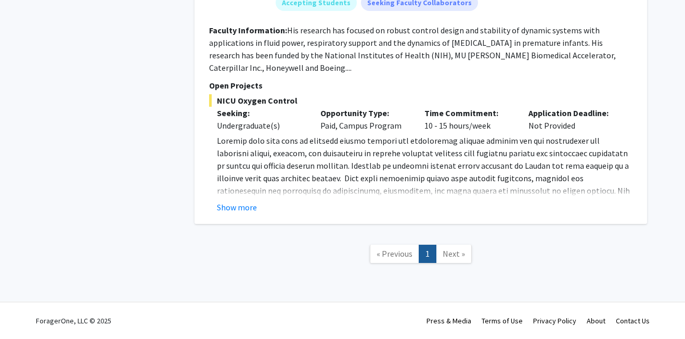
click at [447, 249] on span "Next »" at bounding box center [454, 253] width 22 height 10
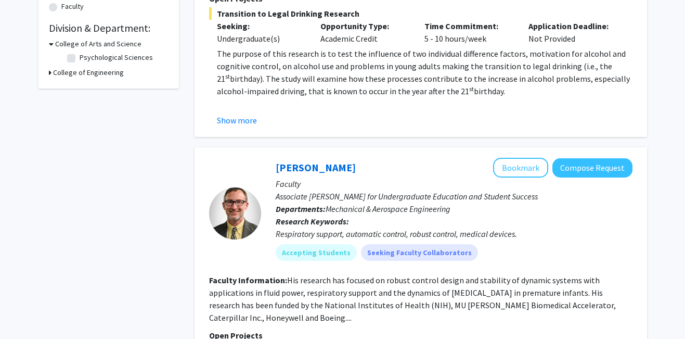
scroll to position [0, 0]
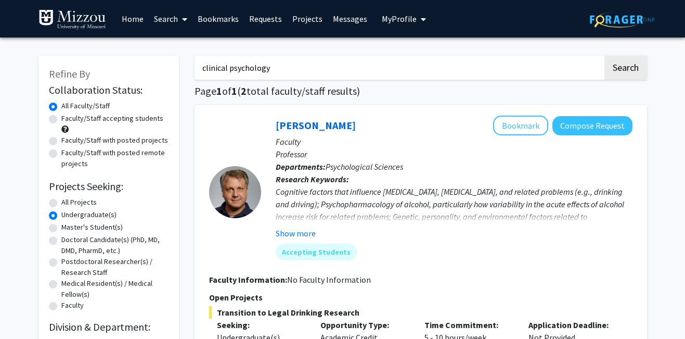
click at [226, 69] on input "clinical psychology" at bounding box center [398, 68] width 408 height 24
type input "psychology"
click at [604, 56] on button "Search" at bounding box center [625, 68] width 43 height 24
radio input "true"
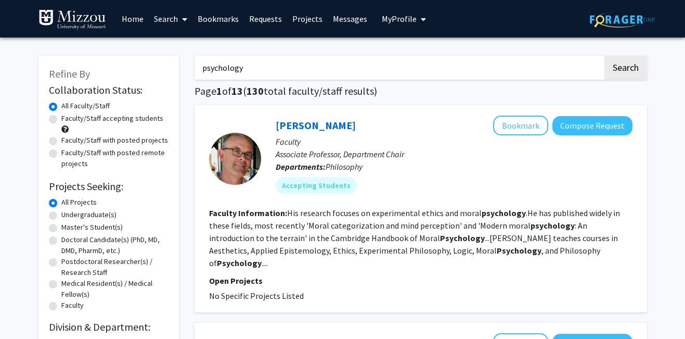
click at [88, 214] on label "Undergraduate(s)" at bounding box center [88, 214] width 55 height 11
click at [68, 214] on input "Undergraduate(s)" at bounding box center [64, 212] width 7 height 7
radio input "true"
